Goal: Information Seeking & Learning: Understand process/instructions

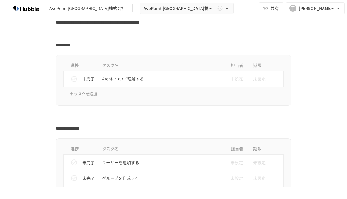
scroll to position [101, 0]
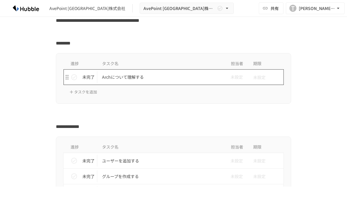
click at [133, 80] on p "Archについて理解する" at bounding box center [161, 76] width 118 height 7
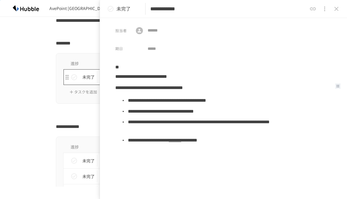
click at [337, 11] on icon "close drawer" at bounding box center [336, 8] width 7 height 7
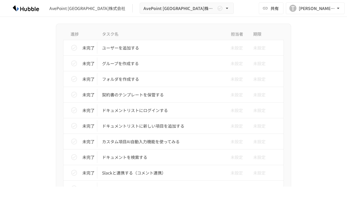
scroll to position [214, 0]
click at [122, 48] on p "ユーザーを追加する" at bounding box center [161, 47] width 118 height 7
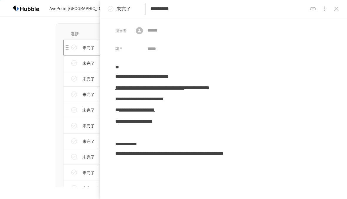
click at [337, 11] on icon "close drawer" at bounding box center [336, 8] width 7 height 7
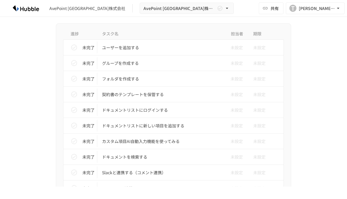
click at [208, 130] on td "ドキュメントリストに新しい項目を追加する" at bounding box center [161, 126] width 128 height 16
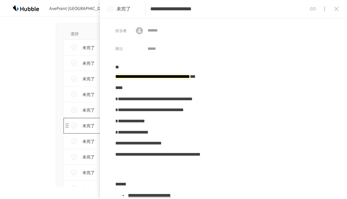
click at [338, 8] on icon "close drawer" at bounding box center [336, 8] width 7 height 7
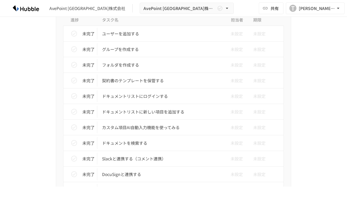
scroll to position [227, 0]
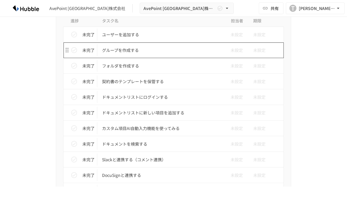
click at [185, 52] on p "グループを作成する" at bounding box center [161, 50] width 118 height 7
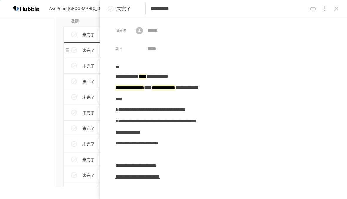
click at [338, 10] on icon "close drawer" at bounding box center [337, 9] width 4 height 4
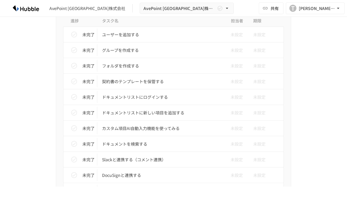
click at [171, 67] on p "フォルダを作成する" at bounding box center [161, 65] width 118 height 7
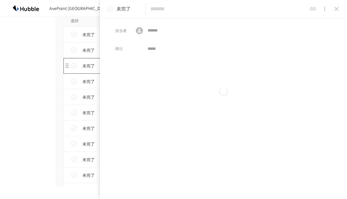
type input "*********"
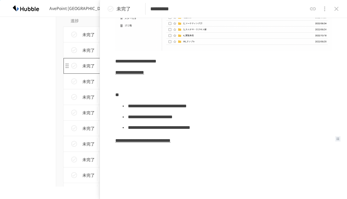
scroll to position [127, 0]
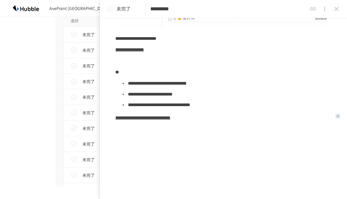
click at [171, 120] on link "**********" at bounding box center [142, 117] width 55 height 4
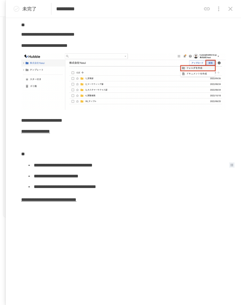
scroll to position [34, 0]
